Goal: Navigation & Orientation: Find specific page/section

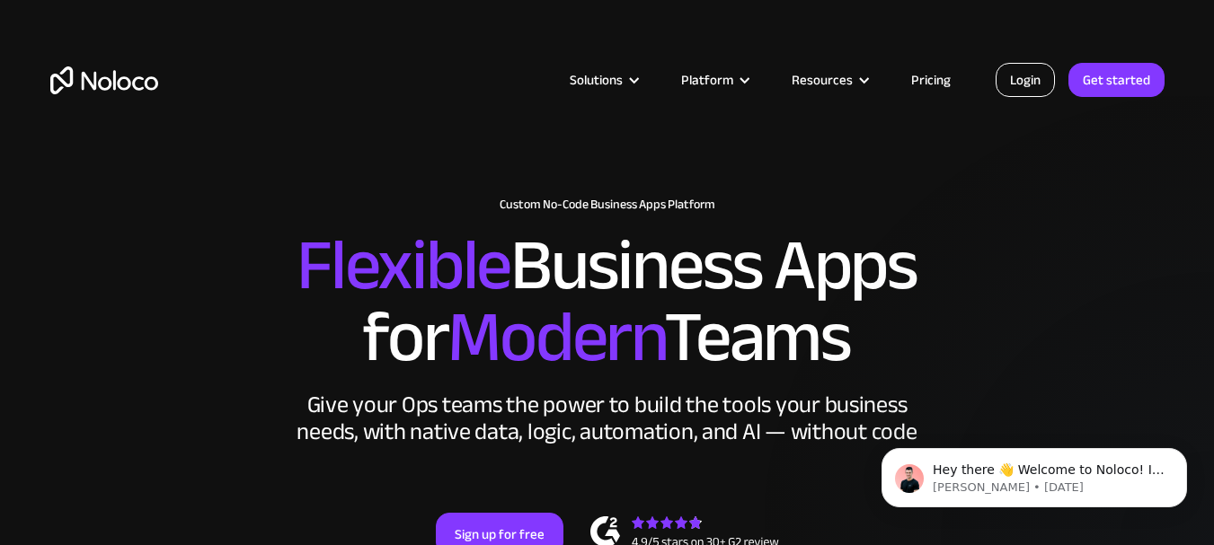
click at [1024, 81] on link "Login" at bounding box center [1024, 80] width 59 height 34
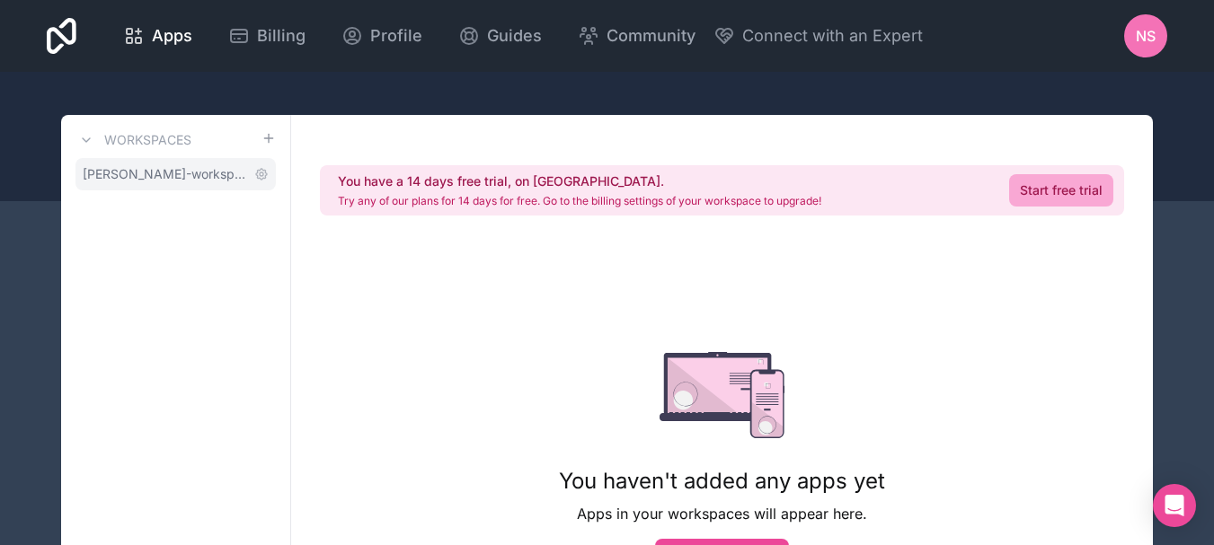
click at [150, 167] on span "[PERSON_NAME]-workspace" at bounding box center [165, 174] width 164 height 18
click at [158, 134] on h3 "Workspaces" at bounding box center [147, 140] width 87 height 18
click at [163, 155] on div "Workspaces [PERSON_NAME]-workspace" at bounding box center [176, 419] width 230 height 609
click at [169, 170] on span "[PERSON_NAME]-workspace" at bounding box center [165, 174] width 164 height 18
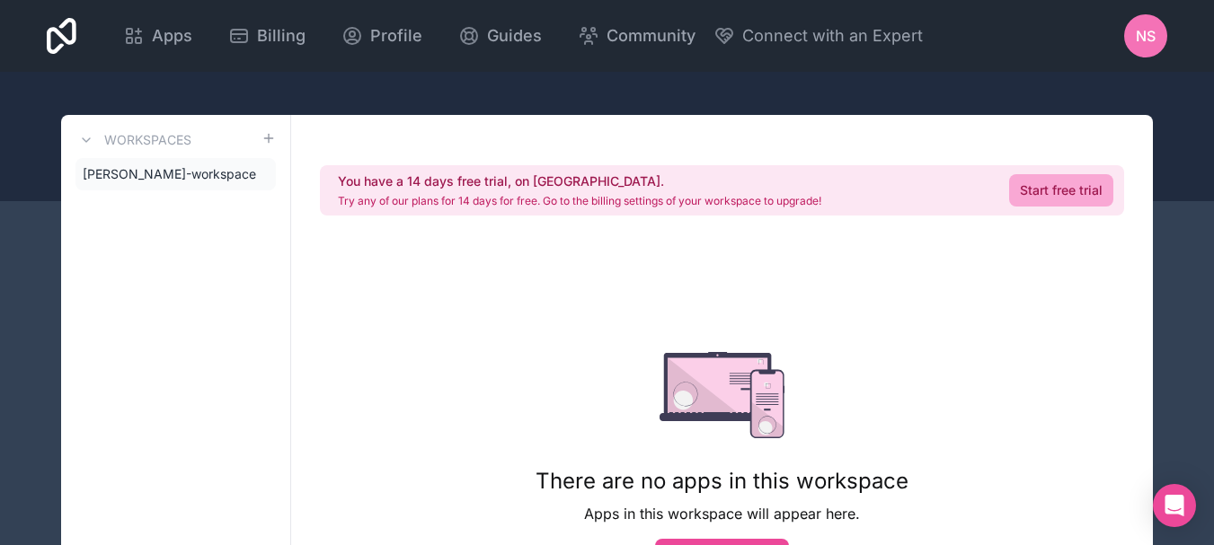
click at [161, 154] on div "Workspaces [PERSON_NAME]-workspace" at bounding box center [176, 419] width 230 height 609
click at [621, 16] on link "Community" at bounding box center [636, 36] width 146 height 40
